Goal: Task Accomplishment & Management: Manage account settings

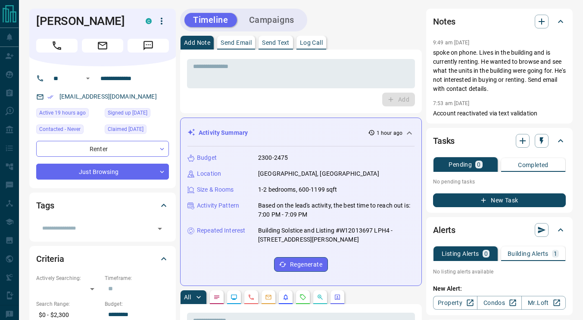
click at [78, 34] on div "JOSE MUNOZ C" at bounding box center [102, 38] width 146 height 58
click at [67, 43] on button "Call" at bounding box center [56, 46] width 41 height 14
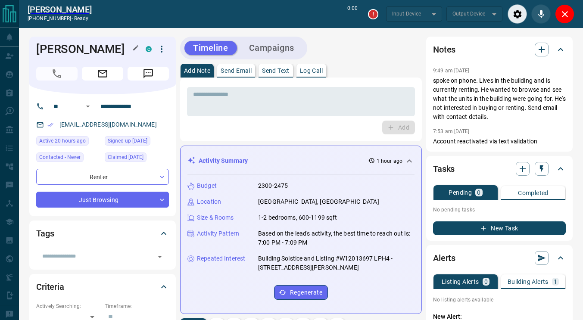
type input "*******"
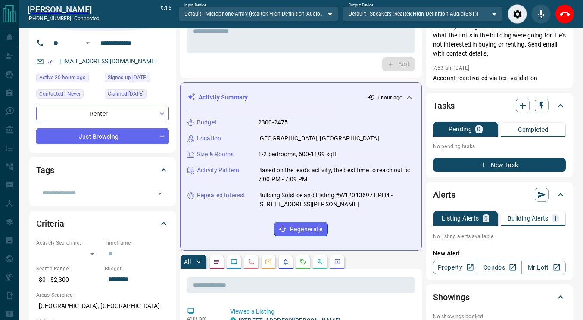
scroll to position [45, 0]
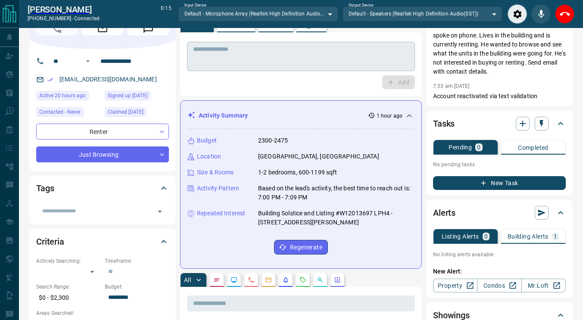
click at [271, 61] on textarea at bounding box center [301, 57] width 216 height 22
click at [570, 16] on button "End Call" at bounding box center [564, 13] width 19 height 19
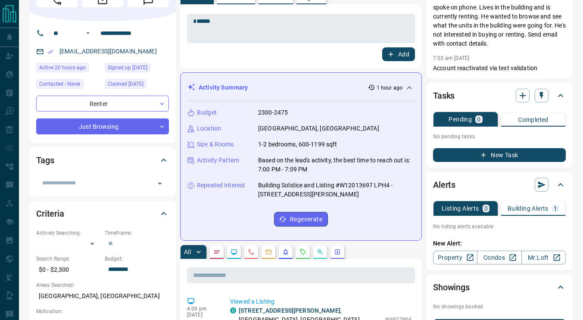
scroll to position [17, 0]
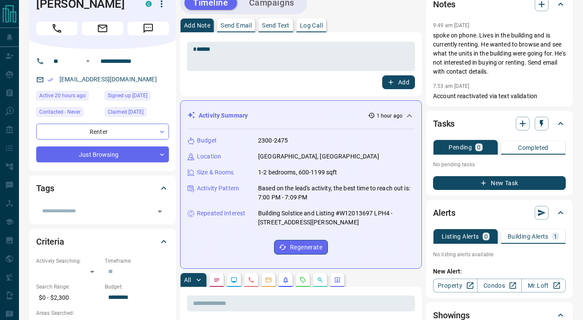
drag, startPoint x: 218, startPoint y: 54, endPoint x: 105, endPoint y: 71, distance: 115.0
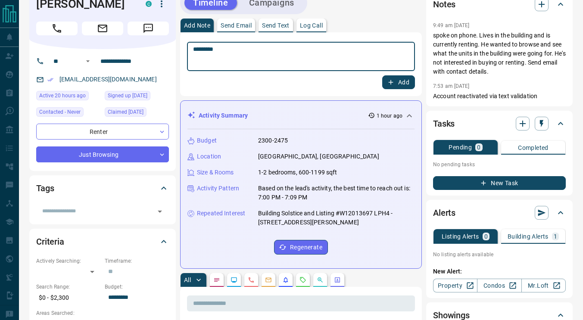
type textarea "*********"
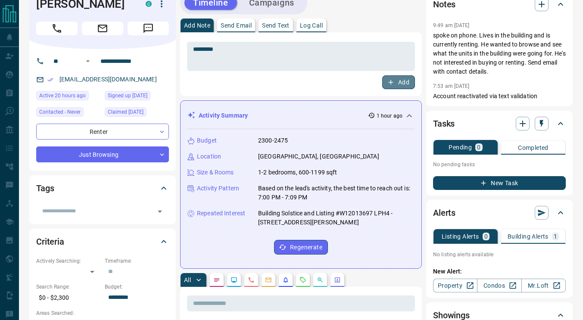
click at [403, 81] on button "Add" at bounding box center [398, 82] width 33 height 14
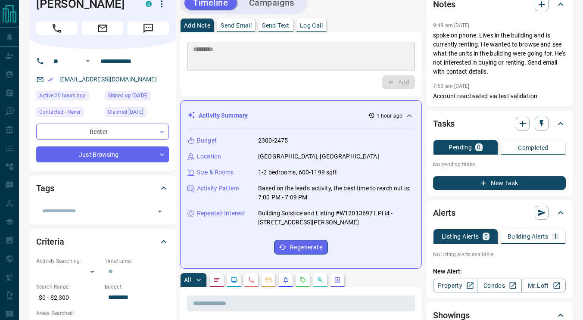
click at [377, 12] on div "Timeline Campaigns" at bounding box center [301, 2] width 242 height 23
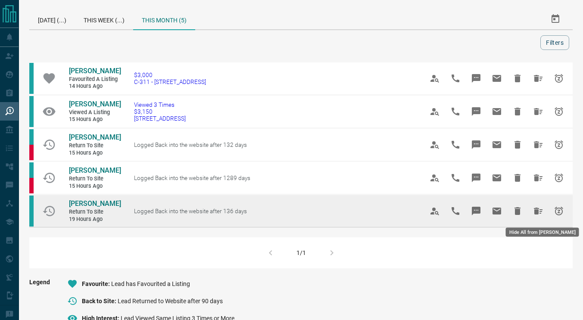
click at [541, 213] on icon "Hide All from JOSE MUNOZ" at bounding box center [538, 211] width 10 height 10
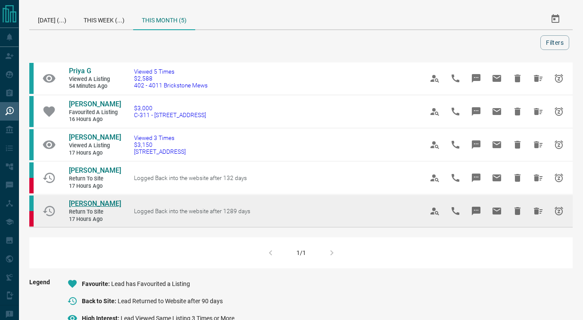
click at [84, 201] on span "[PERSON_NAME]" at bounding box center [95, 203] width 52 height 8
click at [536, 211] on icon "Hide All from Julie John" at bounding box center [537, 211] width 9 height 7
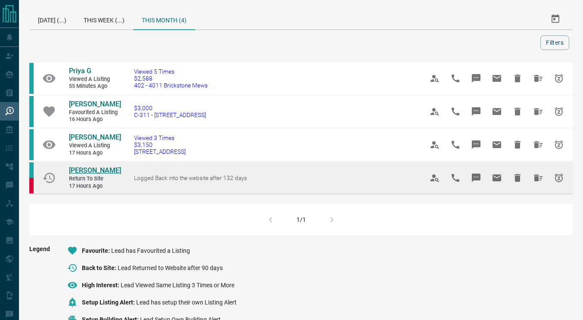
click at [98, 171] on span "[PERSON_NAME]" at bounding box center [95, 170] width 52 height 8
click at [533, 177] on icon "Hide All from Mel Garbas" at bounding box center [538, 178] width 10 height 10
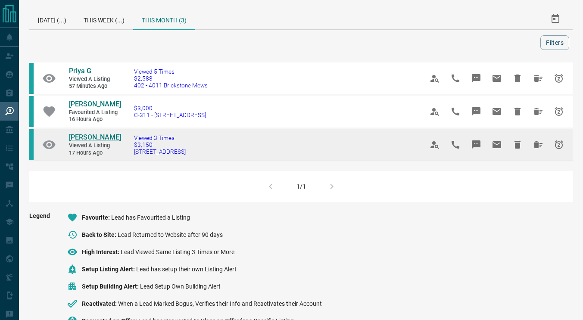
click at [103, 136] on span "[PERSON_NAME]" at bounding box center [95, 137] width 52 height 8
click at [533, 148] on icon "Hide All from Maria Caragea" at bounding box center [538, 144] width 10 height 10
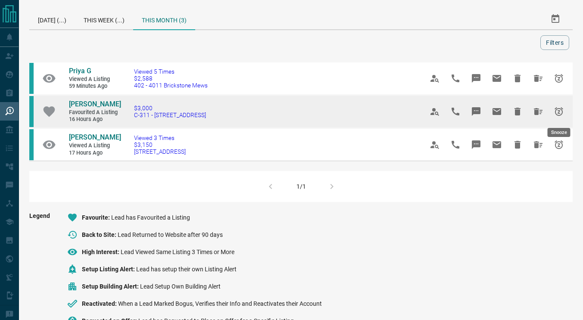
click at [551, 112] on button "Snooze" at bounding box center [558, 111] width 21 height 21
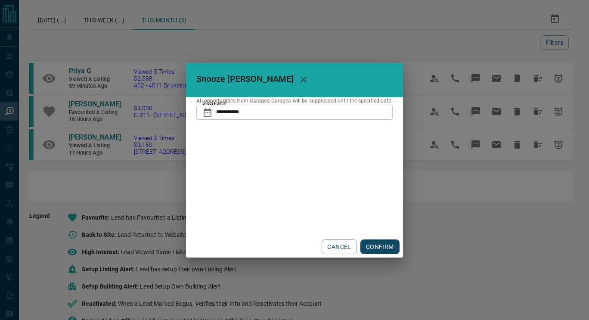
click at [254, 117] on input "**********" at bounding box center [304, 112] width 176 height 15
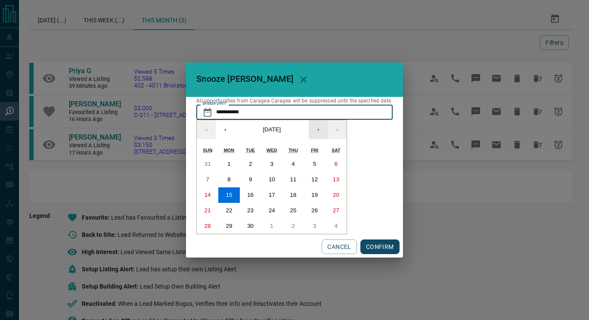
click at [320, 133] on button "›" at bounding box center [318, 129] width 19 height 19
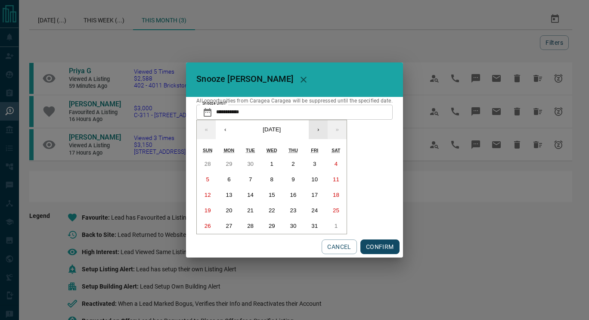
click at [320, 133] on button "›" at bounding box center [318, 129] width 19 height 19
click at [323, 136] on button "›" at bounding box center [318, 129] width 19 height 19
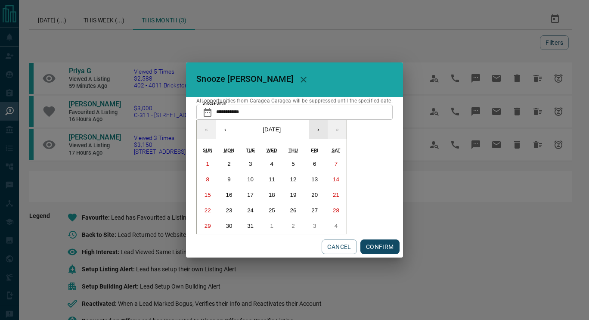
click at [323, 136] on button "›" at bounding box center [318, 129] width 19 height 19
click at [318, 217] on button "24" at bounding box center [315, 210] width 22 height 15
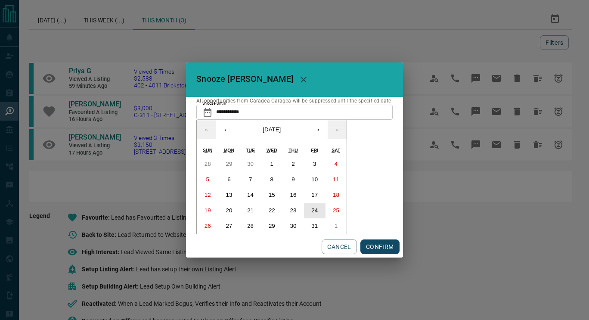
type input "**********"
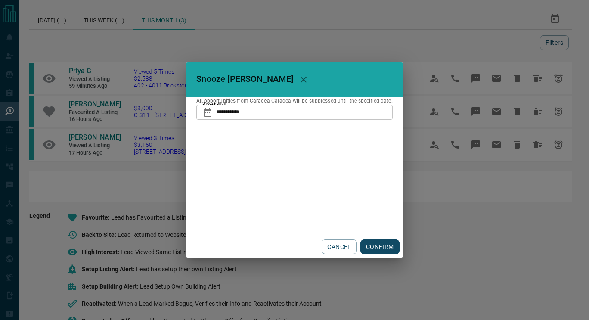
click at [379, 242] on button "CONFIRM" at bounding box center [379, 246] width 39 height 15
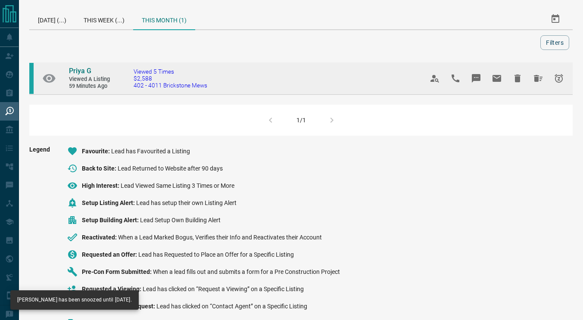
click at [542, 81] on icon "Hide All from Priya G" at bounding box center [538, 78] width 10 height 10
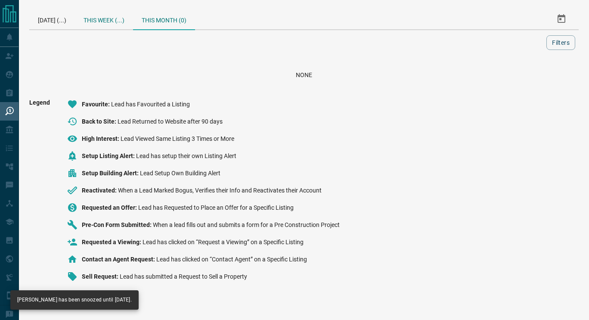
click at [119, 22] on div "This Week (...)" at bounding box center [104, 19] width 58 height 21
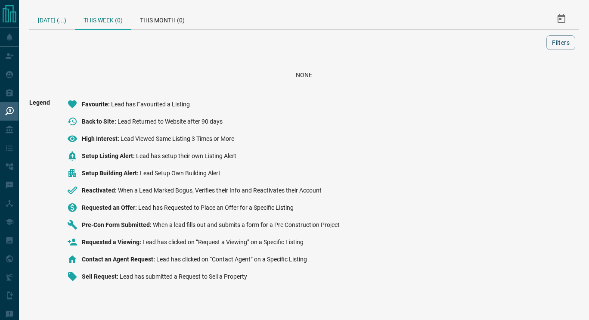
click at [65, 24] on div "[DATE] (...)" at bounding box center [52, 19] width 46 height 21
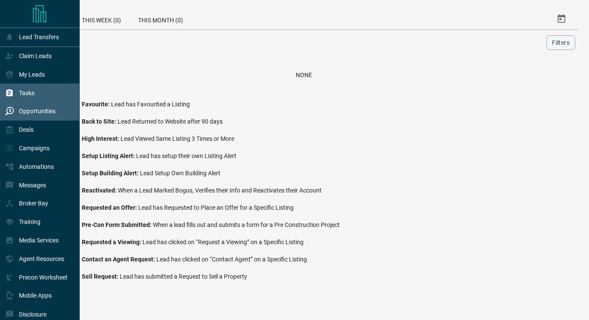
click at [26, 90] on div "Tasks" at bounding box center [19, 93] width 29 height 14
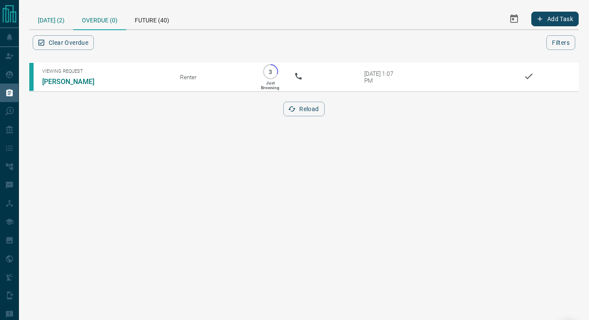
click at [43, 20] on div "[DATE] (2)" at bounding box center [51, 19] width 44 height 21
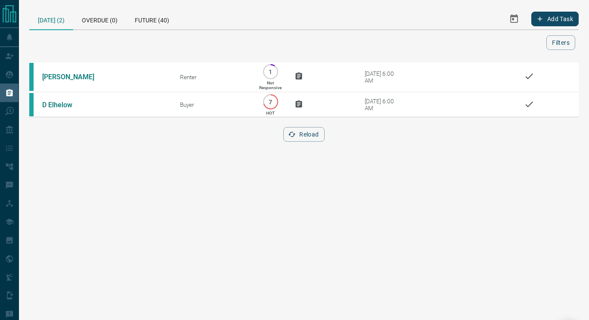
click at [114, 171] on html "Lead Transfers Claim Leads My Leads Tasks Opportunities Deals Campaigns Automat…" at bounding box center [294, 160] width 589 height 320
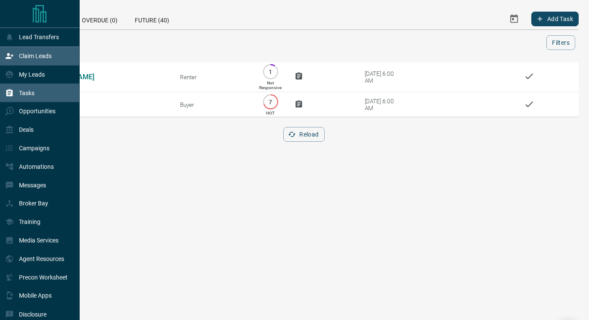
click at [16, 58] on div "Claim Leads" at bounding box center [28, 56] width 46 height 14
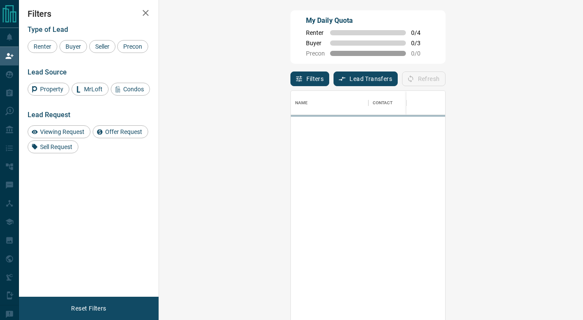
scroll to position [236, 399]
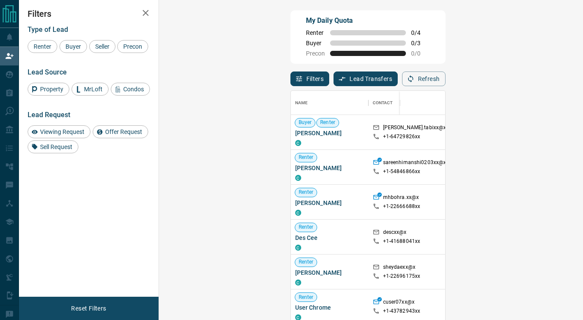
click at [62, 128] on span "Viewing Request" at bounding box center [62, 131] width 50 height 7
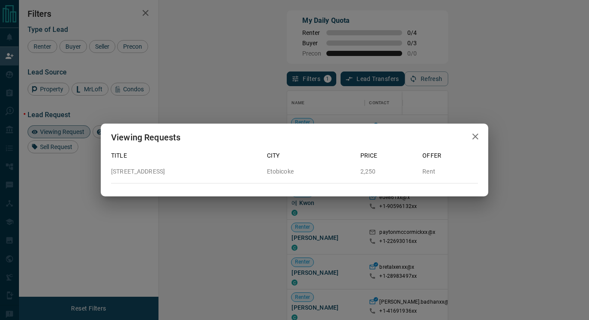
click at [475, 137] on icon "button" at bounding box center [475, 136] width 6 height 6
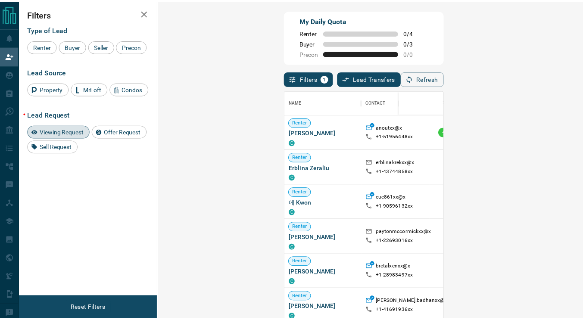
scroll to position [6, 7]
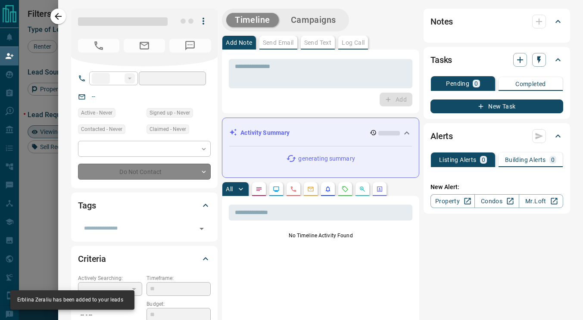
type input "**"
type input "**********"
type input "**"
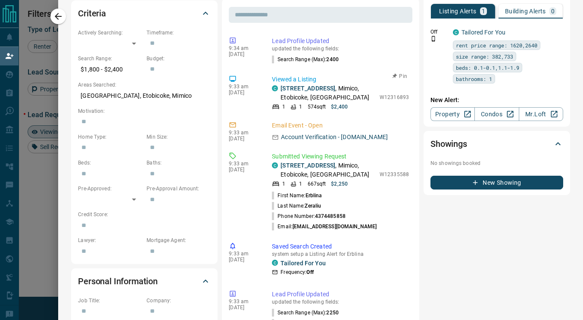
scroll to position [246, 0]
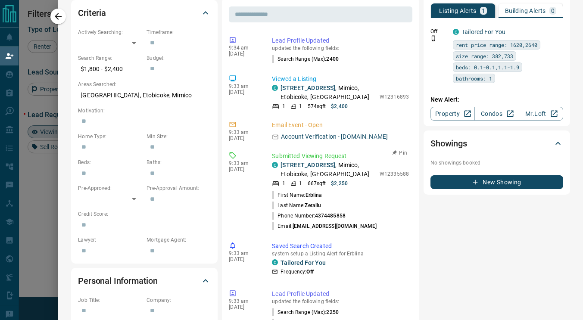
click at [286, 179] on p "[STREET_ADDRESS]" at bounding box center [327, 170] width 95 height 18
click at [284, 168] on link "[STREET_ADDRESS]" at bounding box center [307, 164] width 55 height 7
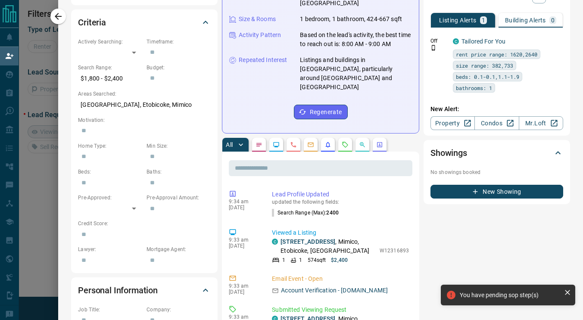
scroll to position [0, 0]
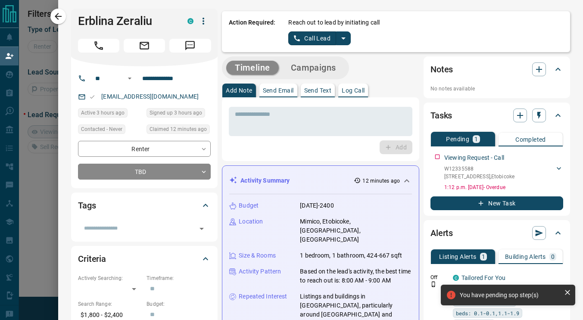
drag, startPoint x: 303, startPoint y: 39, endPoint x: 381, endPoint y: 83, distance: 89.1
click at [303, 39] on button "Call Lead" at bounding box center [312, 38] width 48 height 14
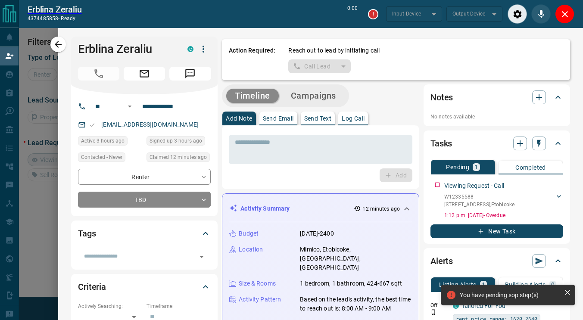
type input "*******"
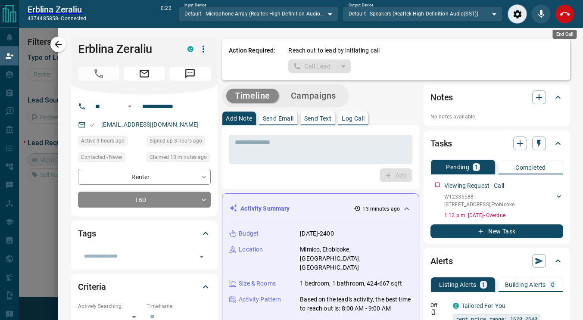
click at [560, 18] on icon "End Call" at bounding box center [564, 14] width 10 height 10
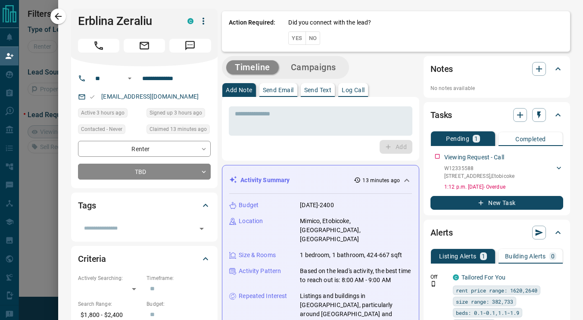
click at [291, 39] on button "Yes" at bounding box center [296, 37] width 17 height 13
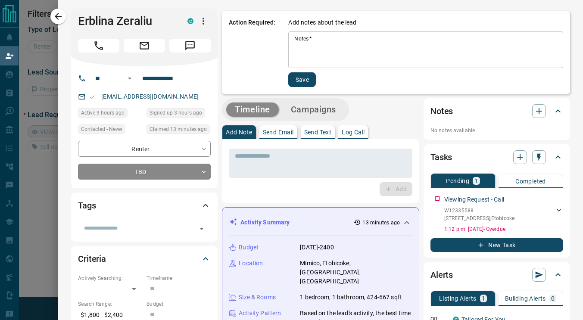
click at [307, 51] on textarea "Notes   *" at bounding box center [425, 49] width 263 height 29
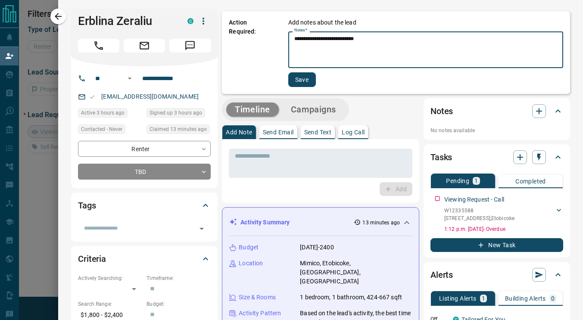
click at [307, 57] on textarea "**********" at bounding box center [425, 49] width 263 height 29
type textarea "**********"
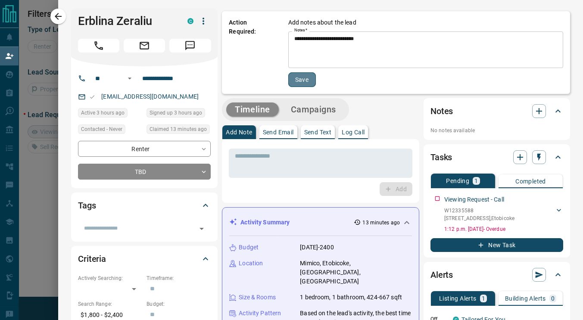
click at [301, 81] on button "Save" at bounding box center [302, 79] width 28 height 15
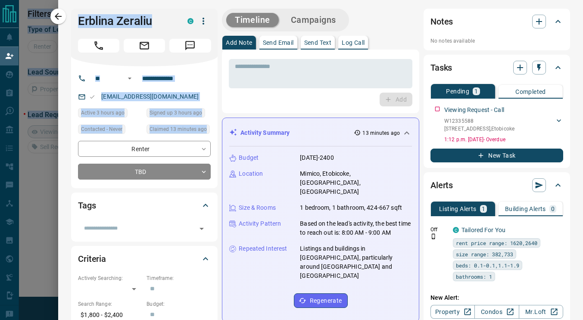
drag, startPoint x: 189, startPoint y: 163, endPoint x: 164, endPoint y: -52, distance: 216.3
click at [164, 0] on html "**********" at bounding box center [291, 160] width 583 height 320
click at [222, 75] on div "* ​ Add" at bounding box center [320, 82] width 197 height 64
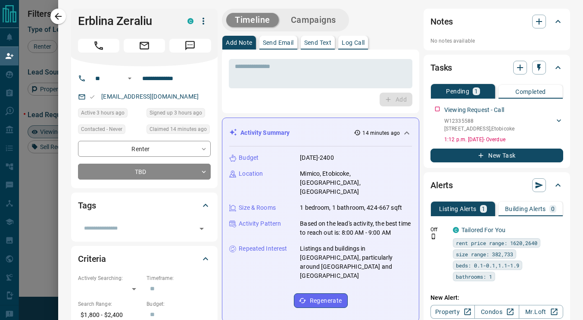
scroll to position [236, 399]
click at [200, 171] on body "Lead Transfers Claim Leads My Leads Tasks Opportunities Deals Campaigns Automat…" at bounding box center [291, 136] width 583 height 273
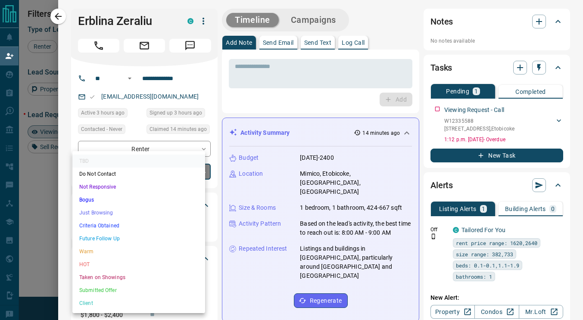
click at [121, 186] on li "Not Responsive" at bounding box center [138, 186] width 133 height 13
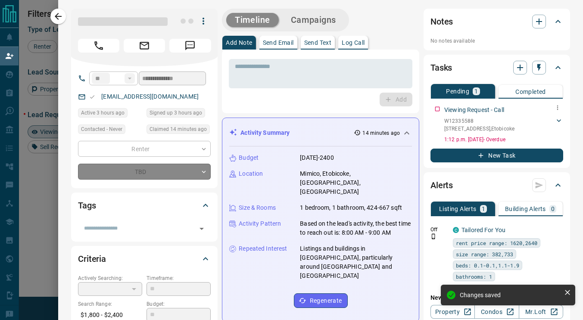
type input "*"
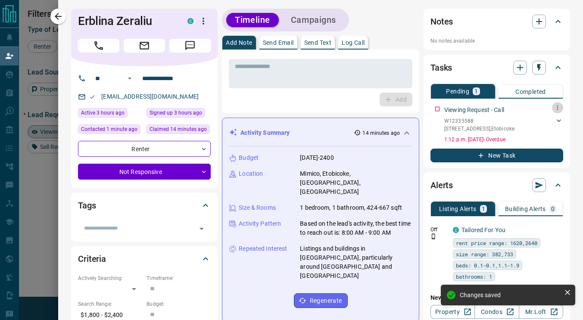
click at [552, 112] on button "button" at bounding box center [557, 107] width 11 height 11
click at [542, 136] on li "Delete" at bounding box center [537, 136] width 38 height 13
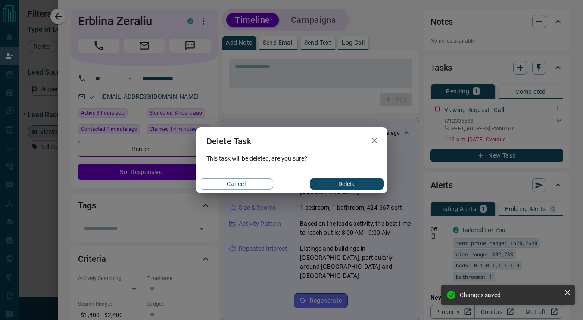
click at [347, 184] on button "Delete" at bounding box center [347, 183] width 74 height 11
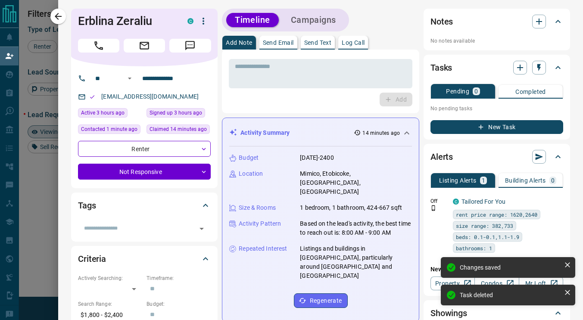
click at [454, 126] on button "New Task" at bounding box center [496, 127] width 133 height 14
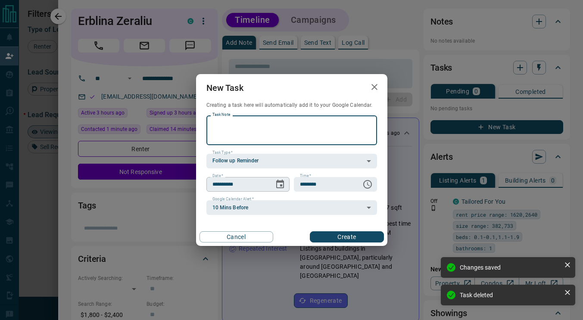
click at [282, 177] on button "Choose date, selected date is Aug 16, 2025" at bounding box center [279, 184] width 17 height 17
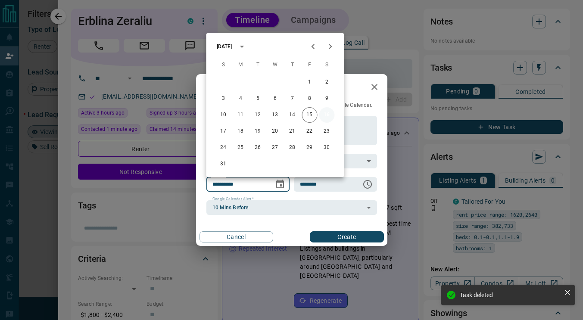
click at [328, 118] on button "16" at bounding box center [326, 114] width 15 height 15
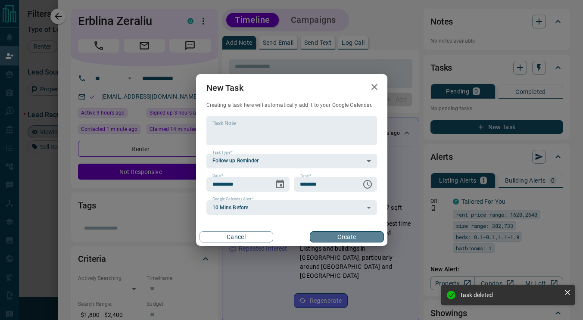
click at [332, 240] on button "Create" at bounding box center [347, 236] width 74 height 11
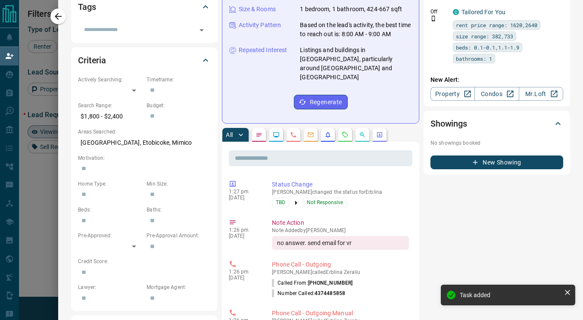
scroll to position [0, 0]
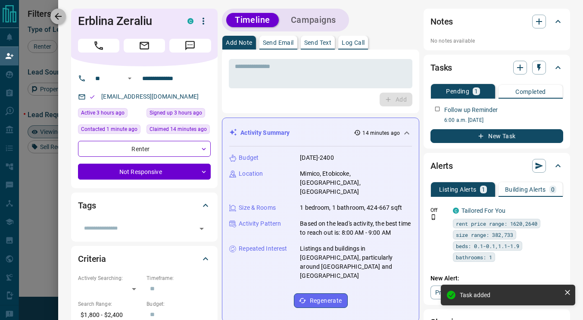
click at [58, 15] on icon "button" at bounding box center [58, 16] width 7 height 7
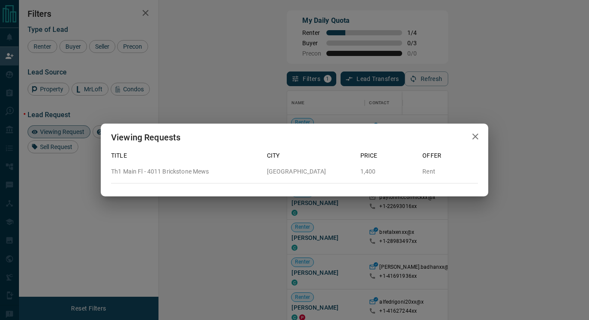
click at [474, 144] on button "button" at bounding box center [475, 137] width 17 height 18
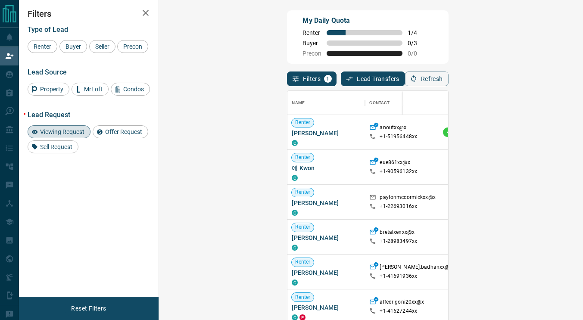
scroll to position [6, 7]
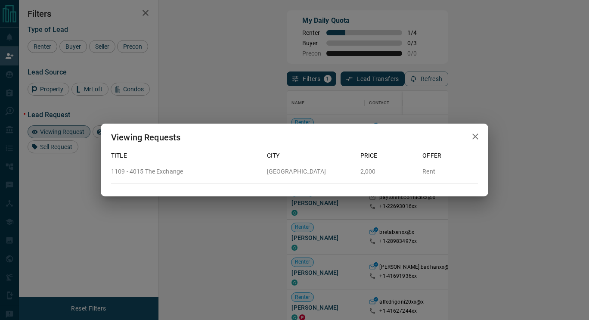
click at [471, 133] on icon "button" at bounding box center [475, 136] width 10 height 10
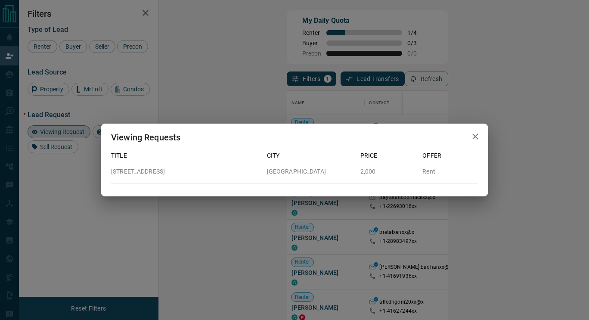
click at [477, 140] on icon "button" at bounding box center [475, 136] width 10 height 10
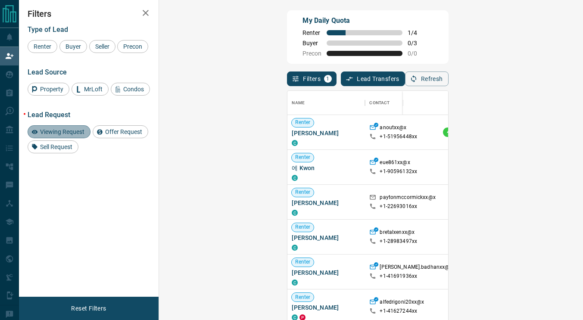
click at [64, 132] on span "Viewing Request" at bounding box center [62, 131] width 50 height 7
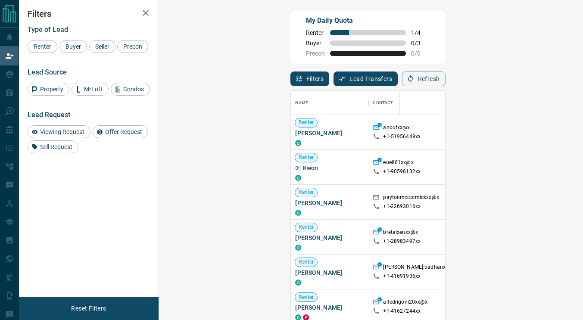
click at [77, 43] on span "Buyer" at bounding box center [73, 46] width 22 height 7
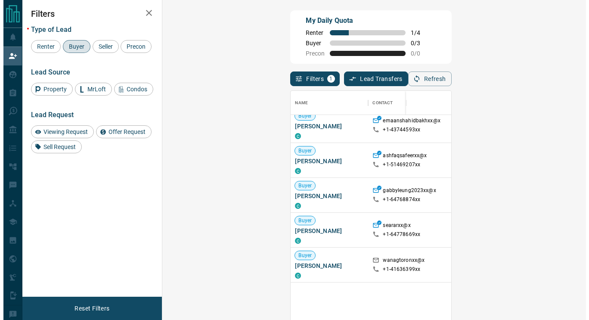
scroll to position [111, 0]
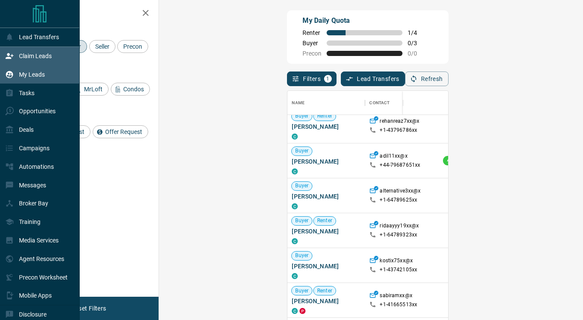
drag, startPoint x: 38, startPoint y: 84, endPoint x: 41, endPoint y: 81, distance: 4.9
click at [38, 84] on div "My Leads" at bounding box center [40, 74] width 80 height 19
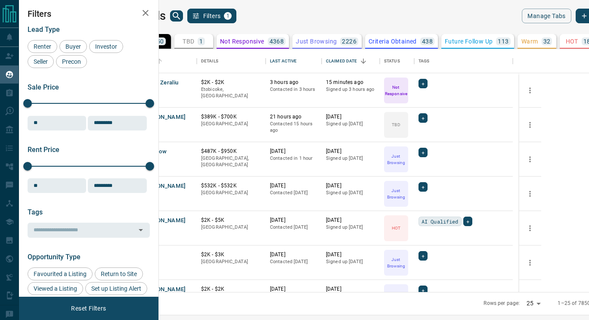
scroll to position [236, 420]
click at [213, 42] on button "TBD 1" at bounding box center [193, 41] width 39 height 15
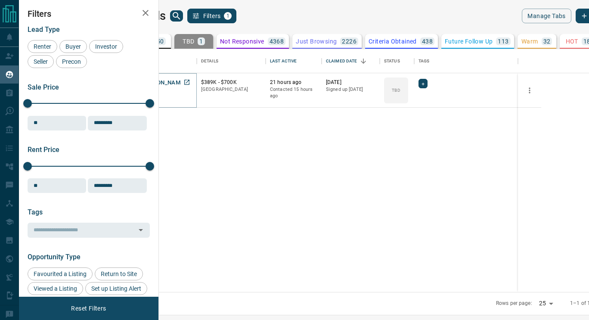
click at [186, 83] on button "[PERSON_NAME]" at bounding box center [163, 83] width 45 height 8
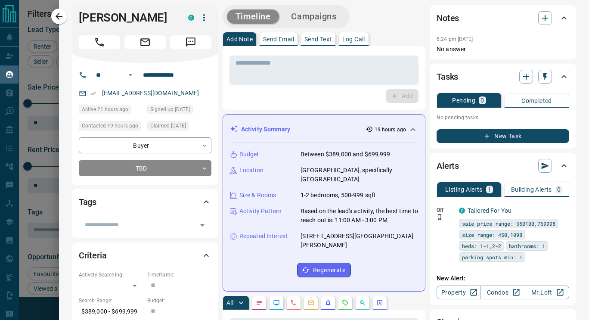
scroll to position [0, 0]
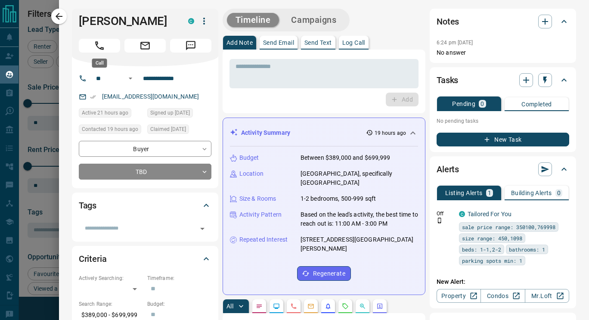
click at [96, 50] on icon "Call" at bounding box center [99, 45] width 11 height 11
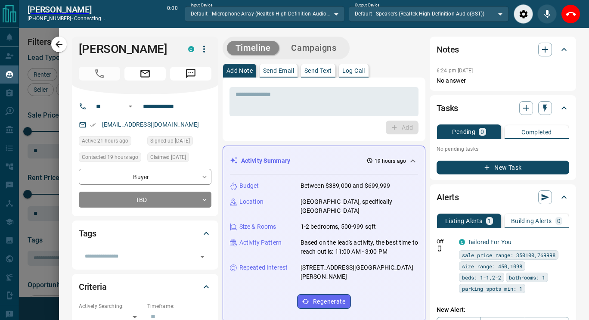
scroll to position [210, 420]
click at [573, 17] on icon "End Call" at bounding box center [571, 14] width 10 height 10
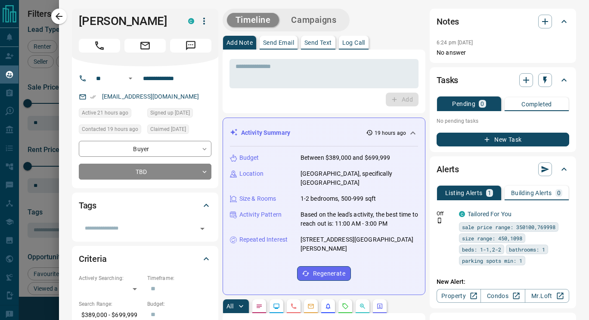
scroll to position [236, 420]
